Goal: Task Accomplishment & Management: Manage account settings

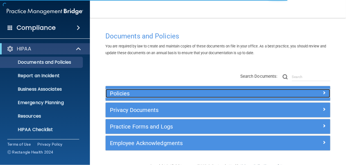
drag, startPoint x: 274, startPoint y: 89, endPoint x: 269, endPoint y: 90, distance: 5.0
click at [274, 89] on div at bounding box center [302, 92] width 56 height 7
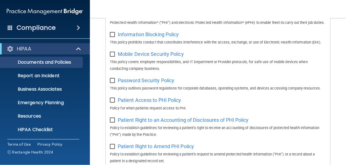
scroll to position [253, 0]
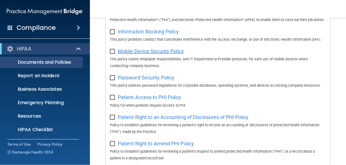
click at [162, 54] on span "Mobile Device Security Policy" at bounding box center [151, 51] width 66 height 6
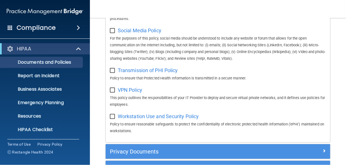
scroll to position [497, 0]
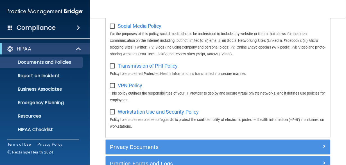
click at [145, 29] on span "Social Media Policy" at bounding box center [140, 26] width 44 height 6
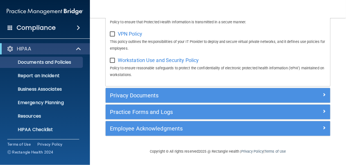
scroll to position [577, 0]
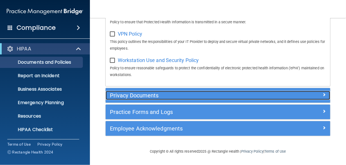
click at [150, 96] on h5 "Privacy Documents" at bounding box center [190, 96] width 160 height 6
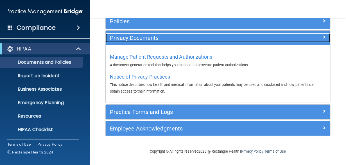
scroll to position [71, 0]
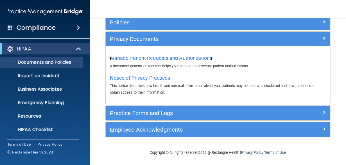
click at [170, 58] on span "Manage Patient Requests and Authorizations" at bounding box center [161, 58] width 102 height 6
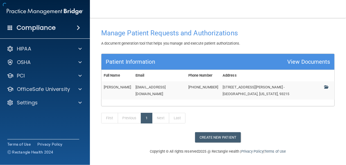
scroll to position [14, 0]
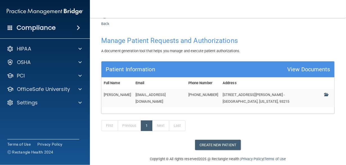
click at [299, 67] on div "View Documents" at bounding box center [309, 69] width 43 height 10
click at [125, 94] on td "[PERSON_NAME]" at bounding box center [118, 98] width 32 height 18
drag, startPoint x: 173, startPoint y: 95, endPoint x: 181, endPoint y: 107, distance: 14.1
click at [173, 96] on td "[EMAIL_ADDRESS][DOMAIN_NAME]" at bounding box center [159, 98] width 53 height 18
click at [325, 95] on span at bounding box center [327, 95] width 4 height 4
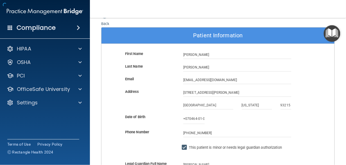
scroll to position [445, 0]
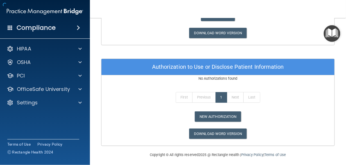
click at [323, 95] on div "First Previous 1 Next Last" at bounding box center [218, 99] width 242 height 26
click at [221, 133] on link "Download Word Version" at bounding box center [217, 134] width 57 height 10
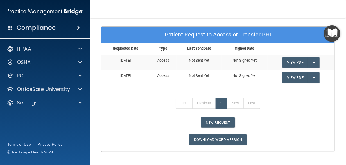
scroll to position [333, 0]
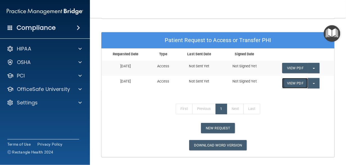
click at [297, 83] on link "View PDF" at bounding box center [295, 83] width 26 height 10
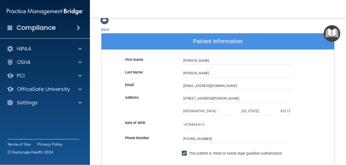
scroll to position [0, 0]
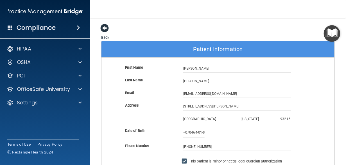
click at [103, 28] on span at bounding box center [104, 28] width 8 height 8
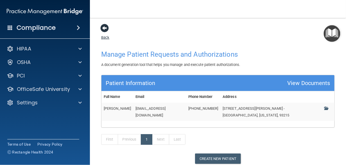
click at [107, 29] on span at bounding box center [104, 28] width 8 height 8
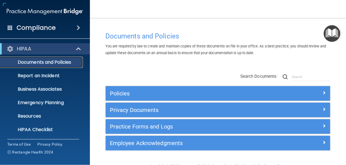
click at [48, 57] on link "Documents and Policies" at bounding box center [38, 62] width 89 height 11
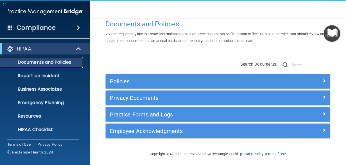
scroll to position [14, 0]
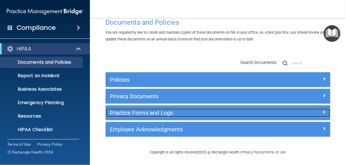
click at [165, 114] on h5 "Practice Forms and Logs" at bounding box center [190, 113] width 160 height 6
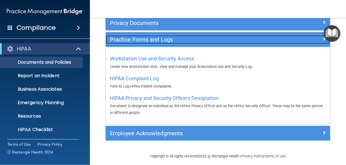
scroll to position [89, 0]
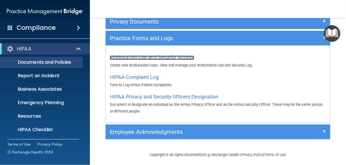
click at [158, 57] on span "Workstation Use and Security Access" at bounding box center [152, 57] width 84 height 6
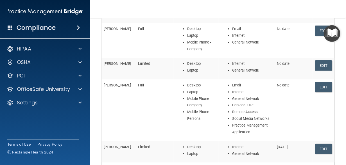
scroll to position [112, 0]
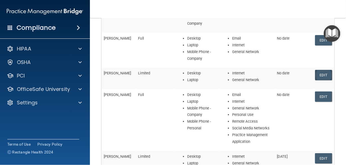
click at [317, 75] on link "Edit" at bounding box center [323, 75] width 17 height 10
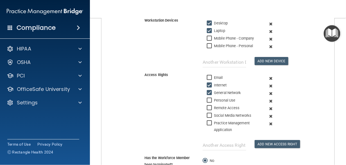
scroll to position [94, 0]
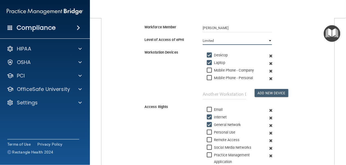
click at [268, 39] on select "Full Limited None" at bounding box center [237, 41] width 69 height 8
click at [203, 37] on select "Full Limited None" at bounding box center [237, 41] width 69 height 8
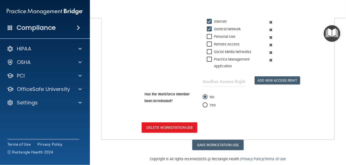
scroll to position [200, 0]
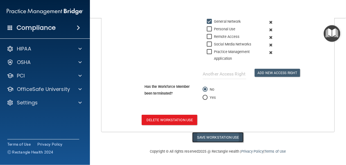
click at [217, 139] on button "Save Workstation Use" at bounding box center [217, 137] width 51 height 10
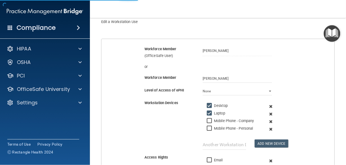
scroll to position [31, 0]
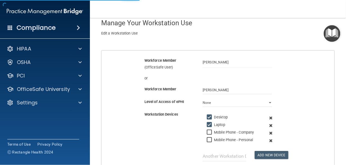
select select "? string:None ?"
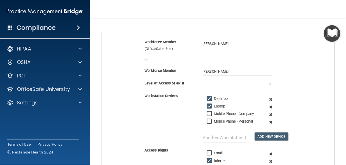
scroll to position [50, 0]
click at [267, 85] on select at bounding box center [237, 84] width 69 height 8
click at [269, 85] on div at bounding box center [238, 84] width 78 height 8
click at [270, 86] on div at bounding box center [238, 84] width 78 height 8
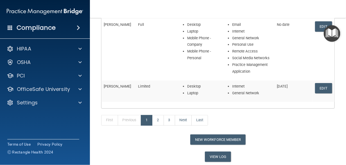
scroll to position [200, 0]
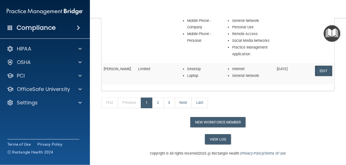
drag, startPoint x: 323, startPoint y: 69, endPoint x: 318, endPoint y: 69, distance: 5.4
click at [323, 69] on link "Edit" at bounding box center [323, 71] width 17 height 10
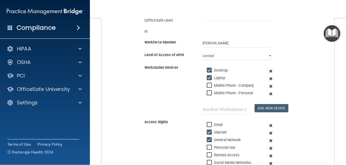
scroll to position [75, 0]
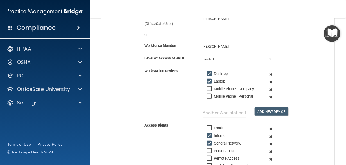
click at [263, 57] on select "Full Limited None" at bounding box center [237, 59] width 69 height 8
click at [203, 55] on select "Full Limited None" at bounding box center [237, 59] width 69 height 8
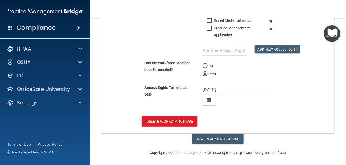
scroll to position [225, 0]
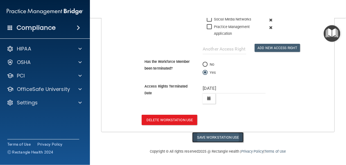
click at [213, 137] on button "Save Workstation Use" at bounding box center [217, 137] width 51 height 10
click at [224, 137] on button "Save Workstation Use" at bounding box center [217, 137] width 51 height 10
select select "? string:None ?"
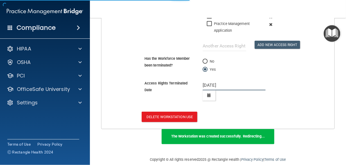
click at [221, 91] on input "[DATE]" at bounding box center [234, 85] width 63 height 10
click at [224, 90] on input "[DATE]" at bounding box center [234, 85] width 63 height 10
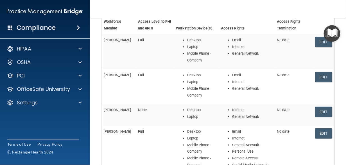
scroll to position [84, 0]
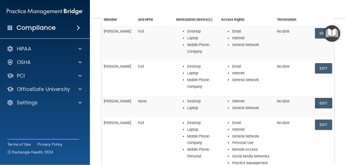
click at [315, 102] on link "Edit" at bounding box center [323, 103] width 17 height 10
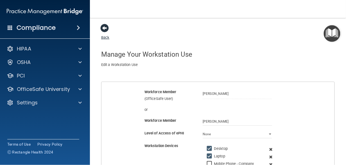
click at [105, 29] on span at bounding box center [104, 28] width 8 height 8
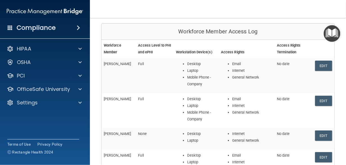
scroll to position [66, 0]
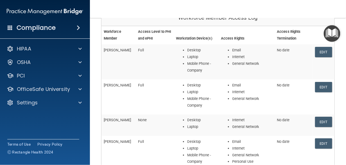
drag, startPoint x: 287, startPoint y: 155, endPoint x: 282, endPoint y: 155, distance: 5.4
click at [287, 155] on td "No date" at bounding box center [294, 167] width 38 height 62
click at [324, 121] on link "Edit" at bounding box center [323, 122] width 17 height 10
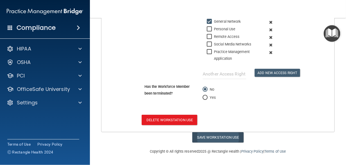
scroll to position [200, 0]
click at [203, 99] on input "Yes" at bounding box center [205, 98] width 5 height 4
radio input "true"
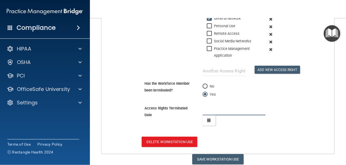
click at [213, 114] on input "text" at bounding box center [234, 110] width 63 height 10
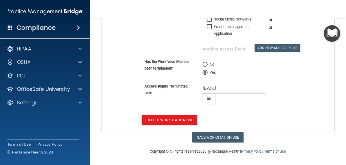
scroll to position [225, 0]
click at [208, 138] on button "Save Workstation Use" at bounding box center [217, 137] width 51 height 10
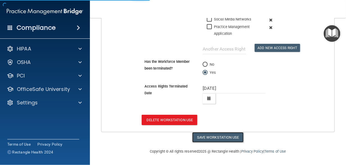
type input "[DATE]"
select select "? string:None ?"
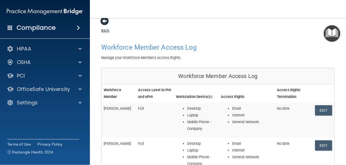
scroll to position [4, 0]
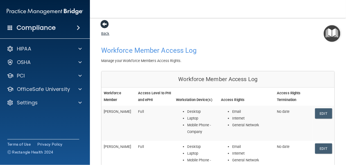
click at [105, 25] on span at bounding box center [104, 24] width 8 height 8
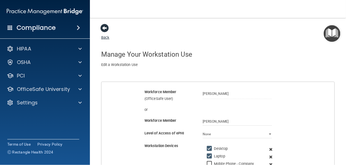
click at [105, 27] on span at bounding box center [104, 28] width 8 height 8
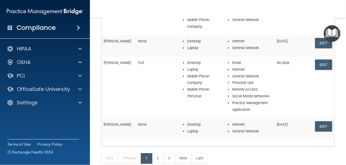
scroll to position [159, 0]
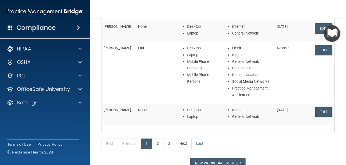
click at [320, 111] on link "Edit" at bounding box center [323, 112] width 17 height 10
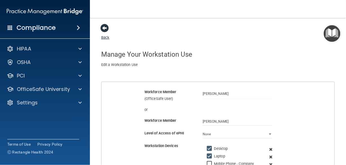
click at [105, 29] on span at bounding box center [104, 28] width 8 height 8
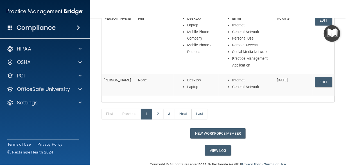
scroll to position [197, 0]
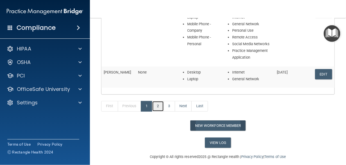
drag, startPoint x: 159, startPoint y: 106, endPoint x: 190, endPoint y: 127, distance: 37.5
click at [159, 106] on link "2" at bounding box center [158, 106] width 12 height 11
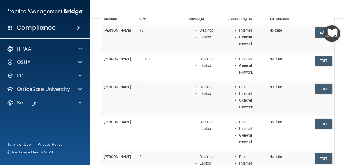
scroll to position [103, 0]
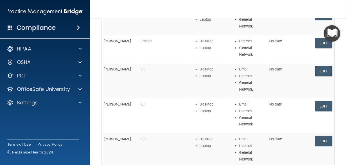
click at [324, 66] on link "Edit" at bounding box center [323, 71] width 17 height 10
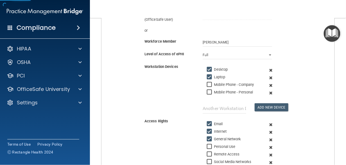
scroll to position [75, 0]
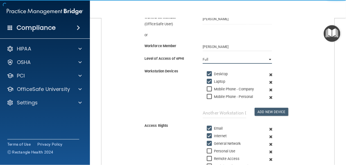
click at [265, 60] on select "Full Limited None" at bounding box center [237, 59] width 69 height 8
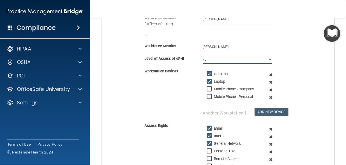
select select "2"
click at [203, 55] on select "Full Limited None" at bounding box center [237, 59] width 69 height 8
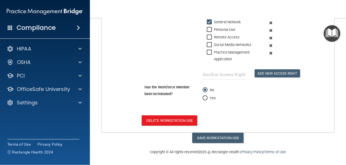
scroll to position [197, 0]
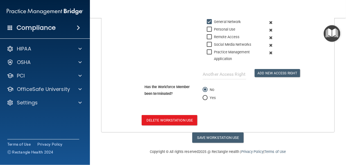
click at [205, 100] on input "Yes" at bounding box center [205, 98] width 5 height 4
radio input "true"
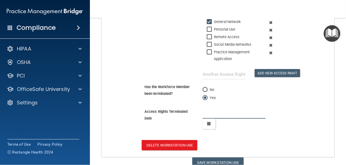
click at [207, 119] on input "text" at bounding box center [234, 114] width 63 height 10
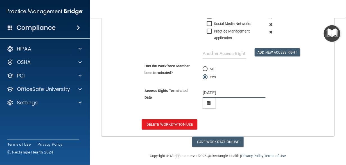
scroll to position [225, 0]
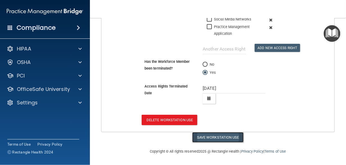
click at [208, 138] on button "Save Workstation Use" at bounding box center [217, 137] width 51 height 10
type input "[DATE]"
select select "? string:None ?"
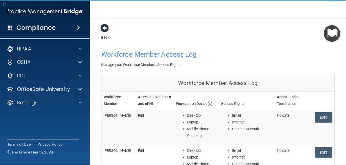
click at [105, 28] on span at bounding box center [104, 28] width 8 height 8
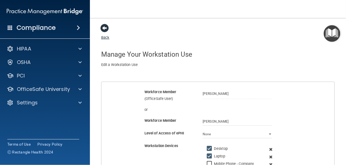
click at [100, 27] on span at bounding box center [104, 28] width 8 height 8
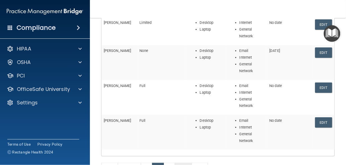
scroll to position [122, 0]
click at [315, 87] on link "Edit" at bounding box center [323, 87] width 17 height 10
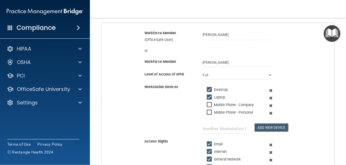
scroll to position [56, 0]
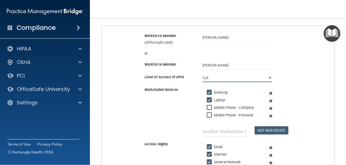
click at [218, 81] on select "Full Limited None" at bounding box center [237, 78] width 69 height 8
select select "2"
click at [203, 74] on select "Full Limited None" at bounding box center [237, 78] width 69 height 8
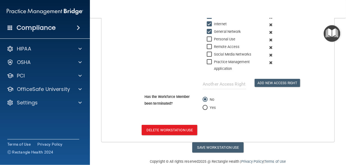
scroll to position [187, 0]
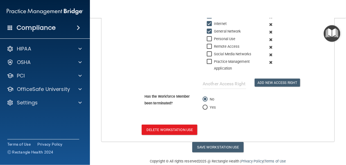
drag, startPoint x: 205, startPoint y: 108, endPoint x: 199, endPoint y: 111, distance: 6.4
click at [205, 108] on label "Yes" at bounding box center [209, 107] width 13 height 7
click at [205, 108] on input "Yes" at bounding box center [205, 108] width 5 height 4
radio input "true"
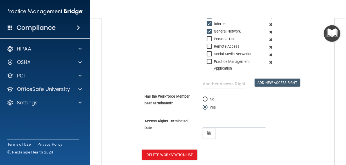
click at [206, 126] on input "text" at bounding box center [234, 123] width 63 height 10
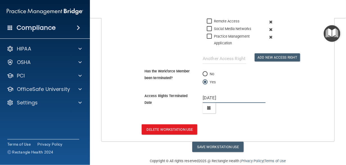
scroll to position [215, 0]
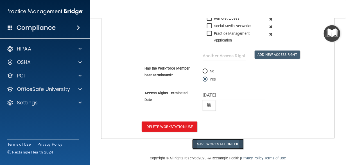
click at [222, 149] on button "Save Workstation Use" at bounding box center [217, 144] width 51 height 10
click at [206, 147] on button "Save Workstation Use" at bounding box center [217, 144] width 51 height 10
type input "[DATE]"
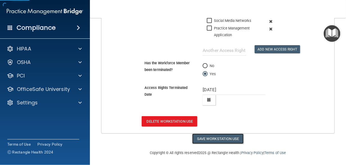
select select "? string:None ?"
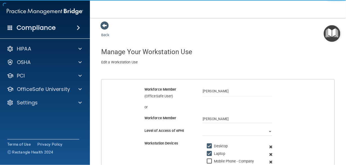
scroll to position [0, 0]
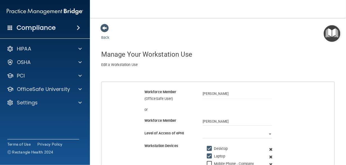
drag, startPoint x: 103, startPoint y: 29, endPoint x: 163, endPoint y: 119, distance: 108.2
click at [103, 29] on span at bounding box center [104, 28] width 8 height 8
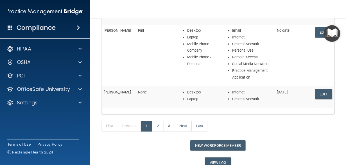
scroll to position [178, 0]
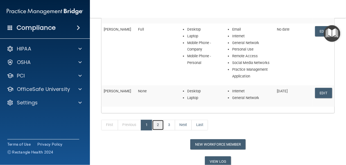
click at [160, 126] on link "2" at bounding box center [158, 125] width 12 height 11
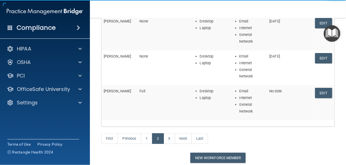
scroll to position [150, 0]
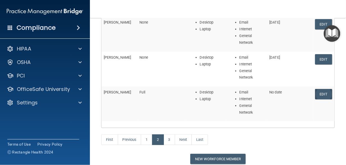
click at [321, 94] on link "Edit" at bounding box center [323, 94] width 17 height 10
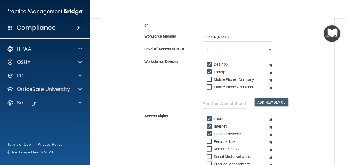
scroll to position [81, 0]
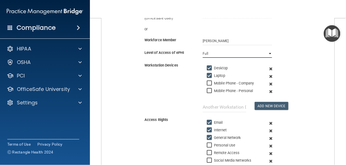
click at [262, 52] on select "Full Limited None" at bounding box center [237, 53] width 69 height 8
click at [203, 49] on select "Full Limited None" at bounding box center [237, 53] width 69 height 8
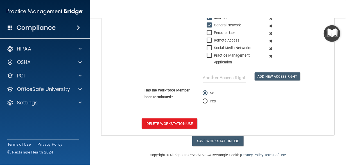
scroll to position [200, 0]
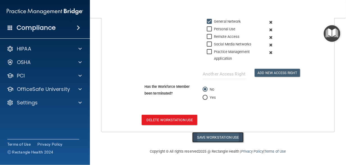
click at [214, 136] on button "Save Workstation Use" at bounding box center [217, 137] width 51 height 10
select select "? string:None ?"
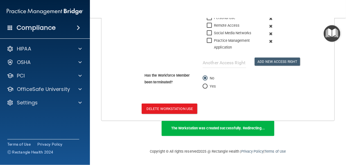
scroll to position [212, 0]
click at [258, 94] on div "Has the Workforce Member been terminated? No Yes" at bounding box center [218, 84] width 242 height 25
drag, startPoint x: 120, startPoint y: 24, endPoint x: 135, endPoint y: 34, distance: 17.3
click at [121, 24] on div "Access Rights Email Internet General Network Personal Use Remote Access Social …" at bounding box center [218, 28] width 242 height 79
drag, startPoint x: 293, startPoint y: 98, endPoint x: 275, endPoint y: 107, distance: 20.3
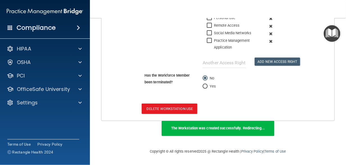
click at [292, 100] on form "Workforce Member (OfficeSafe User) [PERSON_NAME] or Workforce Member [GEOGRAPHI…" at bounding box center [218, 0] width 233 height 240
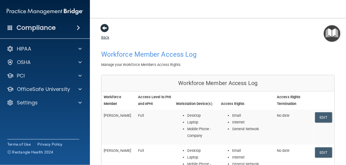
click at [105, 30] on span at bounding box center [104, 28] width 8 height 8
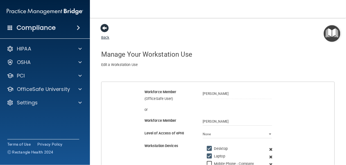
drag, startPoint x: 104, startPoint y: 28, endPoint x: 177, endPoint y: 103, distance: 104.6
click at [104, 28] on span at bounding box center [104, 28] width 8 height 8
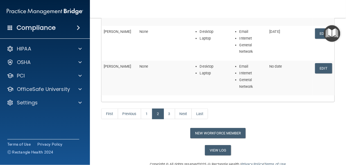
scroll to position [187, 0]
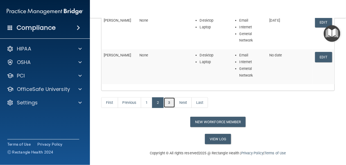
click at [172, 101] on link "3" at bounding box center [170, 103] width 12 height 11
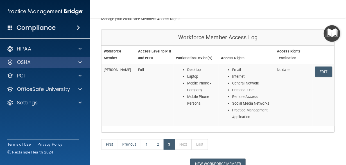
scroll to position [41, 0]
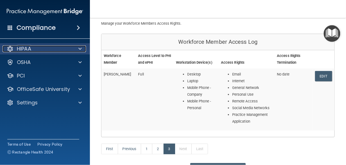
click at [68, 46] on div "HIPAA" at bounding box center [38, 49] width 70 height 7
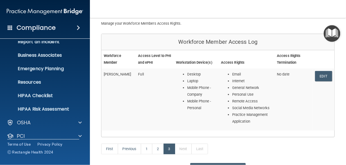
scroll to position [37, 0]
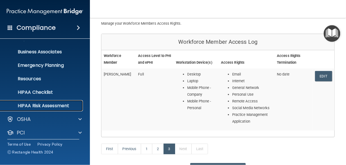
click at [45, 108] on p "HIPAA Risk Assessment" at bounding box center [42, 106] width 77 height 6
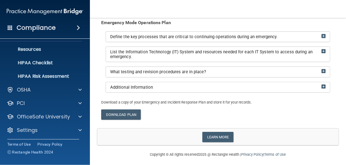
scroll to position [67, 0]
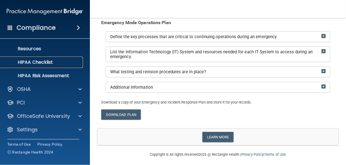
click at [43, 65] on link "HIPAA Checklist" at bounding box center [38, 62] width 89 height 11
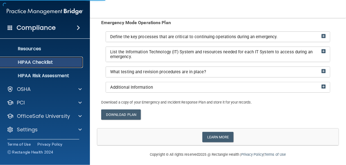
click at [46, 64] on p "HIPAA Checklist" at bounding box center [42, 63] width 77 height 6
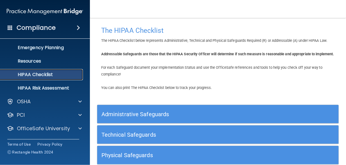
scroll to position [49, 0]
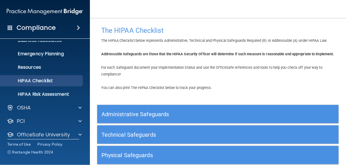
click at [39, 29] on h4 "Compliance" at bounding box center [36, 28] width 39 height 8
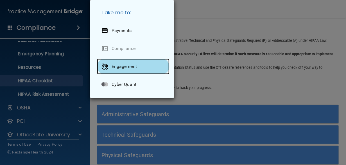
click at [125, 69] on p "Engagement" at bounding box center [124, 67] width 25 height 6
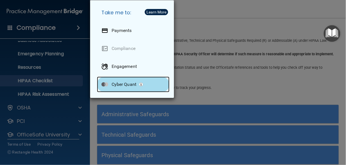
click at [132, 86] on p "Cyber Quant" at bounding box center [124, 85] width 25 height 6
click at [132, 84] on p "Cyber Quant" at bounding box center [124, 85] width 25 height 6
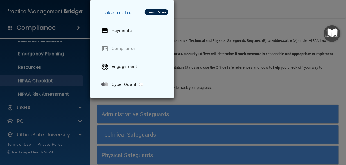
click at [46, 118] on div "Take me to: Payments Compliance Engagement Cyber Quant" at bounding box center [173, 82] width 346 height 165
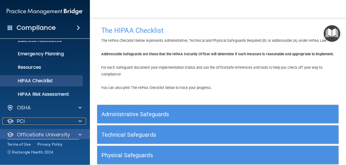
scroll to position [67, 0]
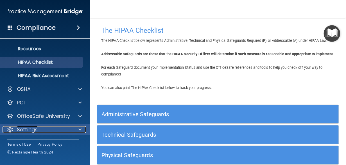
click at [76, 130] on div at bounding box center [79, 130] width 14 height 7
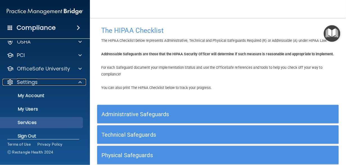
scroll to position [121, 0]
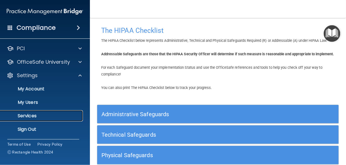
click at [27, 117] on p "Services" at bounding box center [42, 116] width 77 height 6
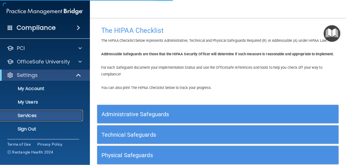
scroll to position [27, 0]
click at [30, 116] on p "Services" at bounding box center [42, 117] width 77 height 6
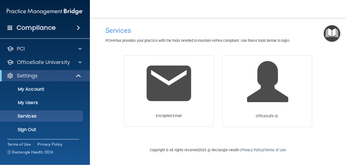
click at [212, 130] on div "Encrypted Email" at bounding box center [169, 94] width 98 height 78
drag, startPoint x: 210, startPoint y: 134, endPoint x: 213, endPoint y: 138, distance: 4.6
click at [210, 136] on div "Services PCIHIPAA provides your practice with the tools needed to mantain HIPAA…" at bounding box center [218, 83] width 234 height 118
